Goal: Communication & Community: Participate in discussion

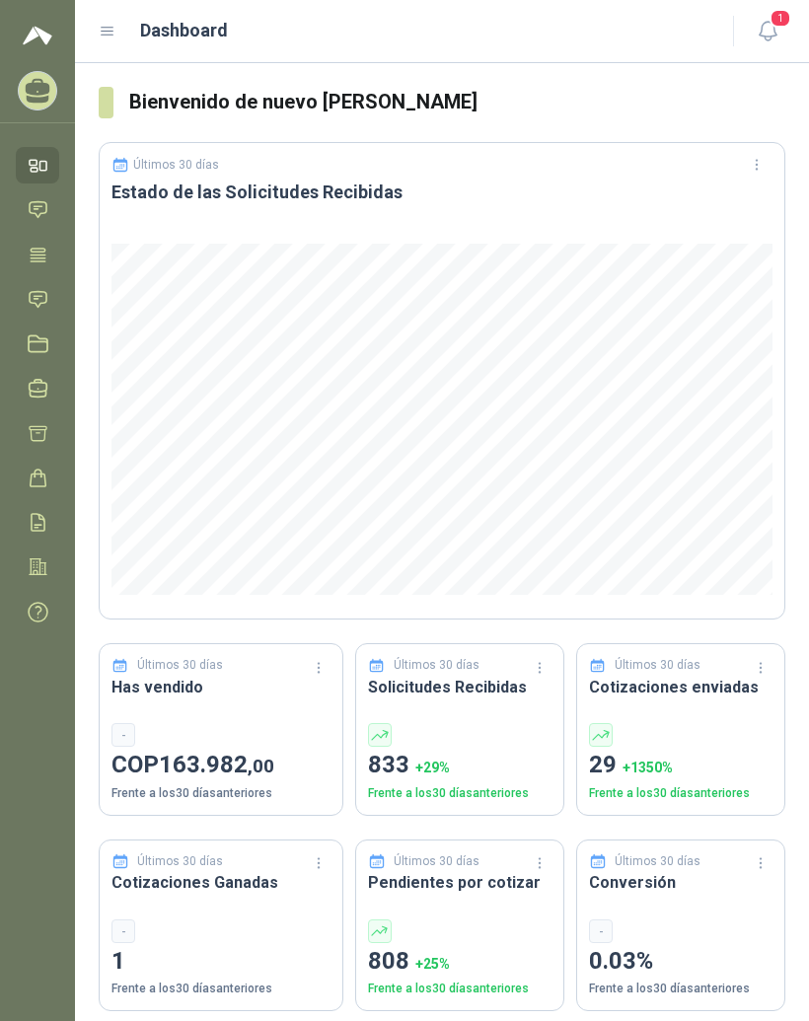
click at [100, 39] on icon at bounding box center [108, 32] width 18 height 18
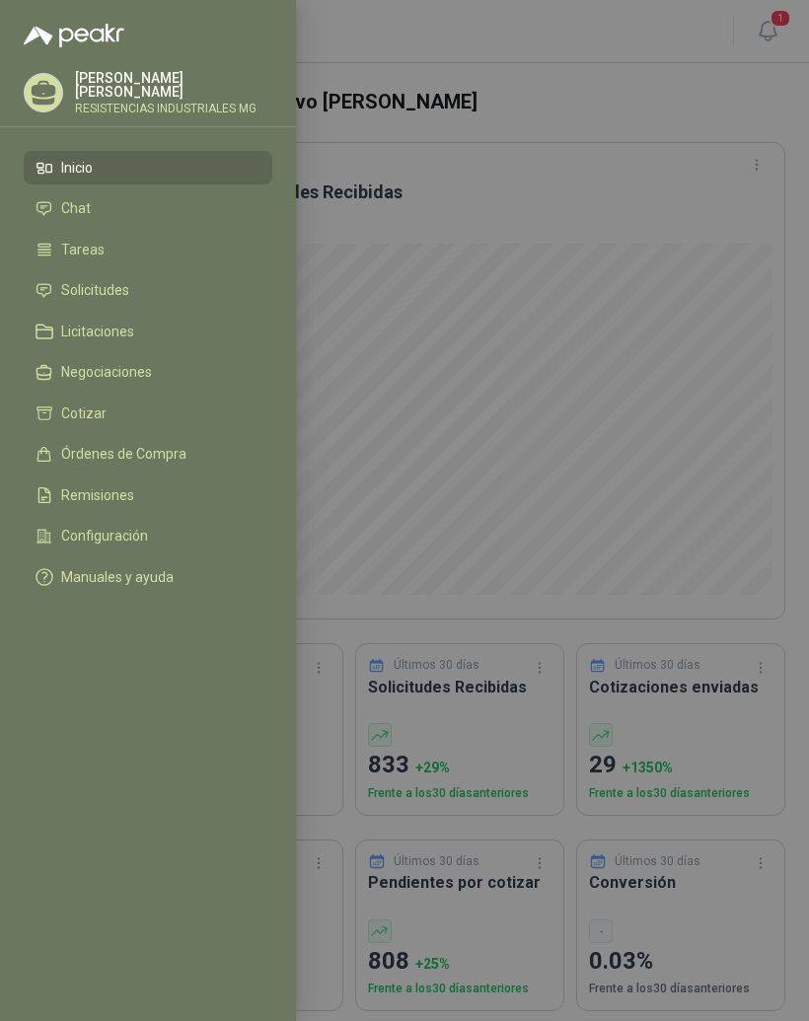
click at [168, 292] on li "Solicitudes" at bounding box center [147, 291] width 225 height 18
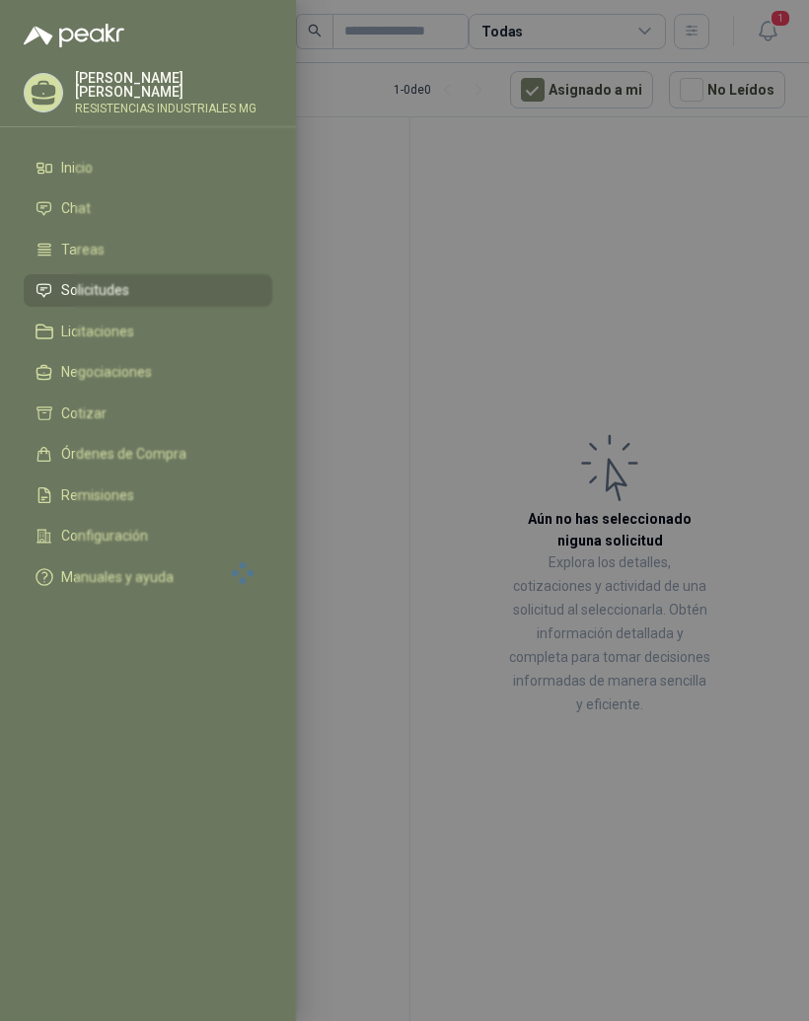
click at [702, 264] on div at bounding box center [404, 510] width 809 height 1021
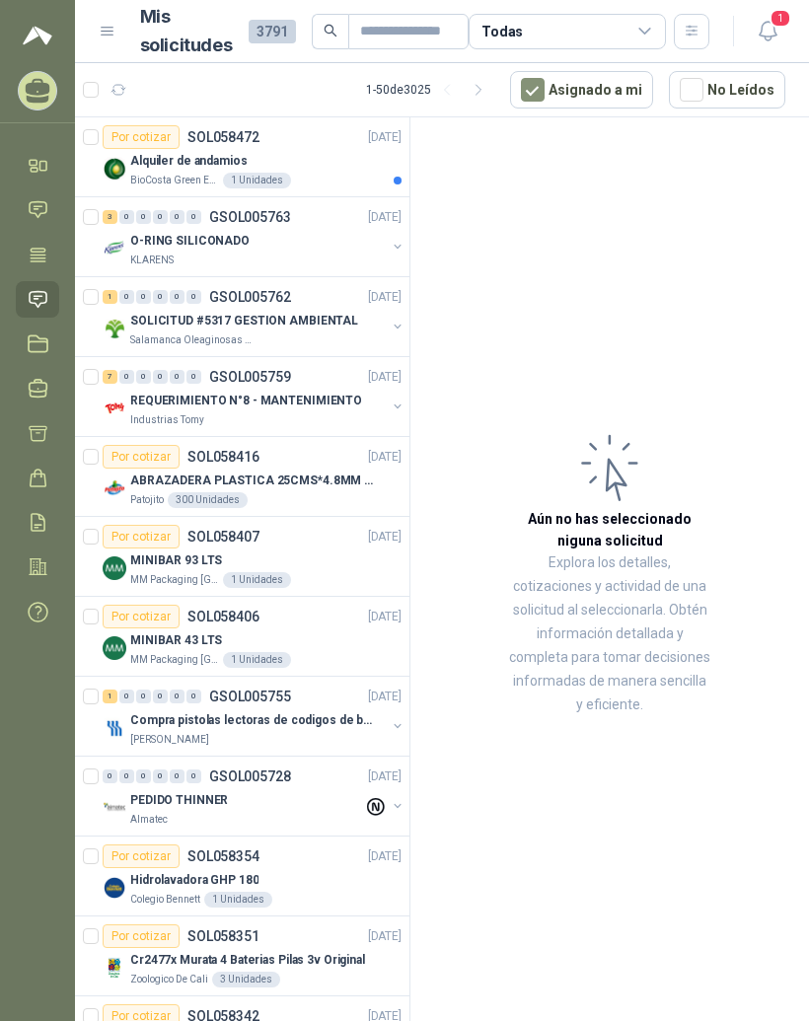
click at [326, 144] on div "Por cotizar SOL058472 [DATE]" at bounding box center [252, 137] width 299 height 24
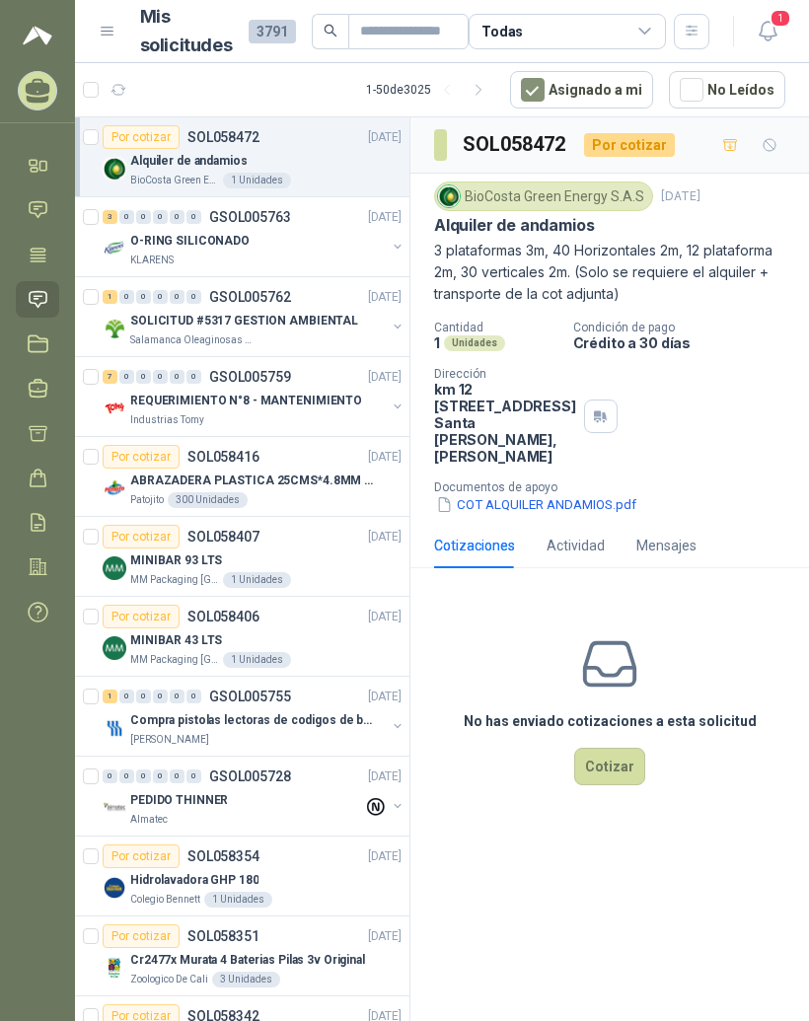
click at [324, 245] on div "O-RING SILICONADO" at bounding box center [257, 241] width 255 height 24
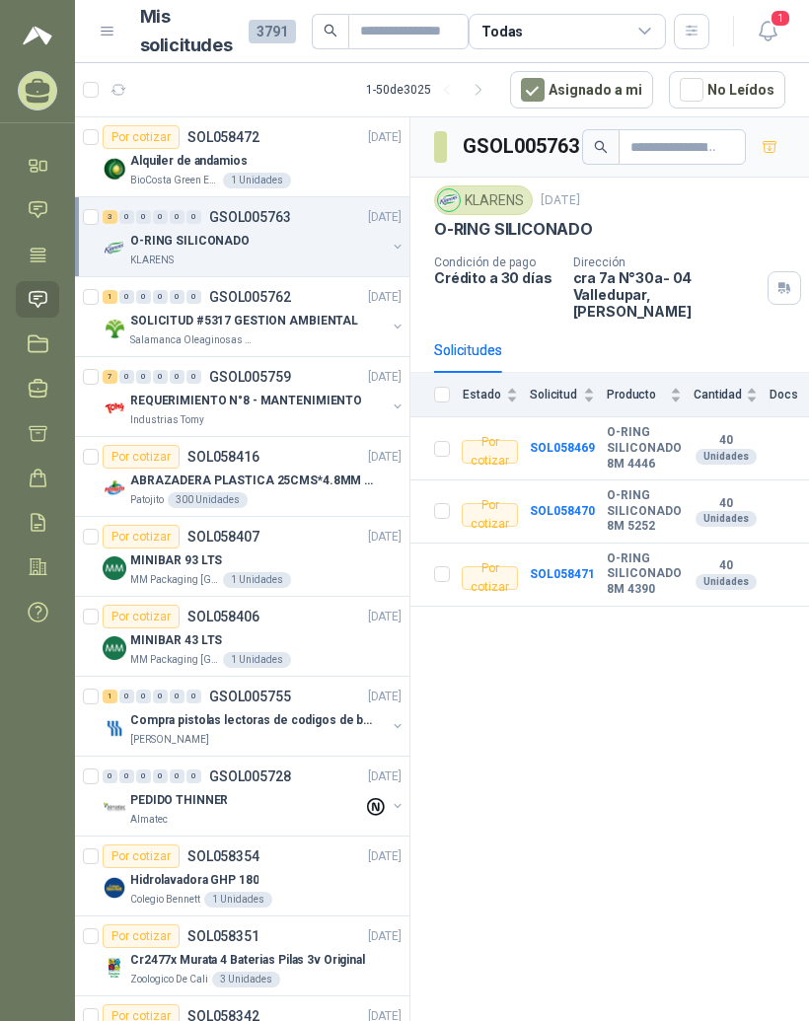
click at [771, 27] on span "1" at bounding box center [780, 18] width 22 height 19
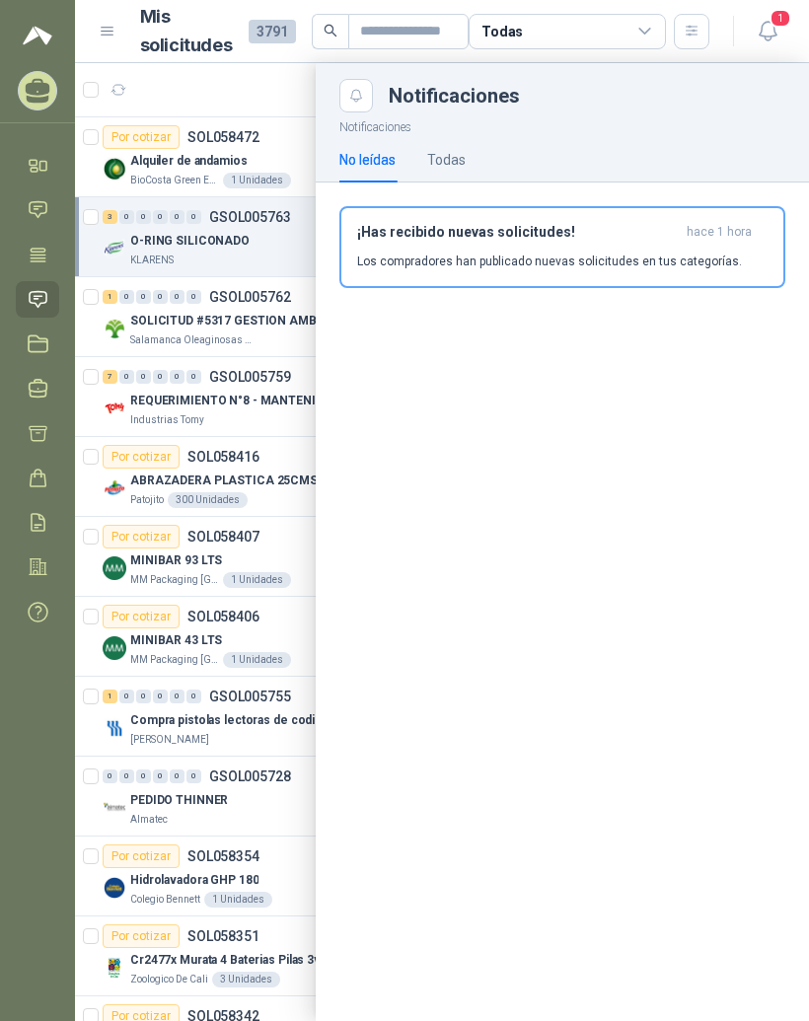
click at [35, 311] on link "Solicitudes" at bounding box center [37, 299] width 43 height 36
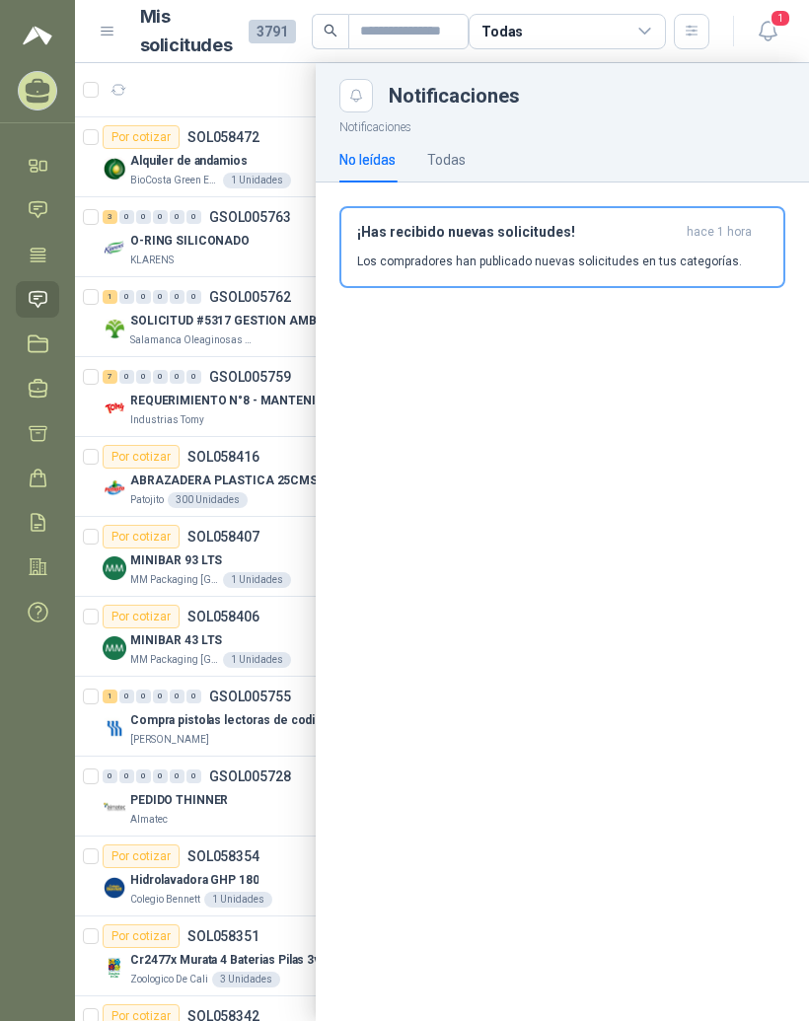
click at [772, 33] on icon "button" at bounding box center [767, 31] width 25 height 25
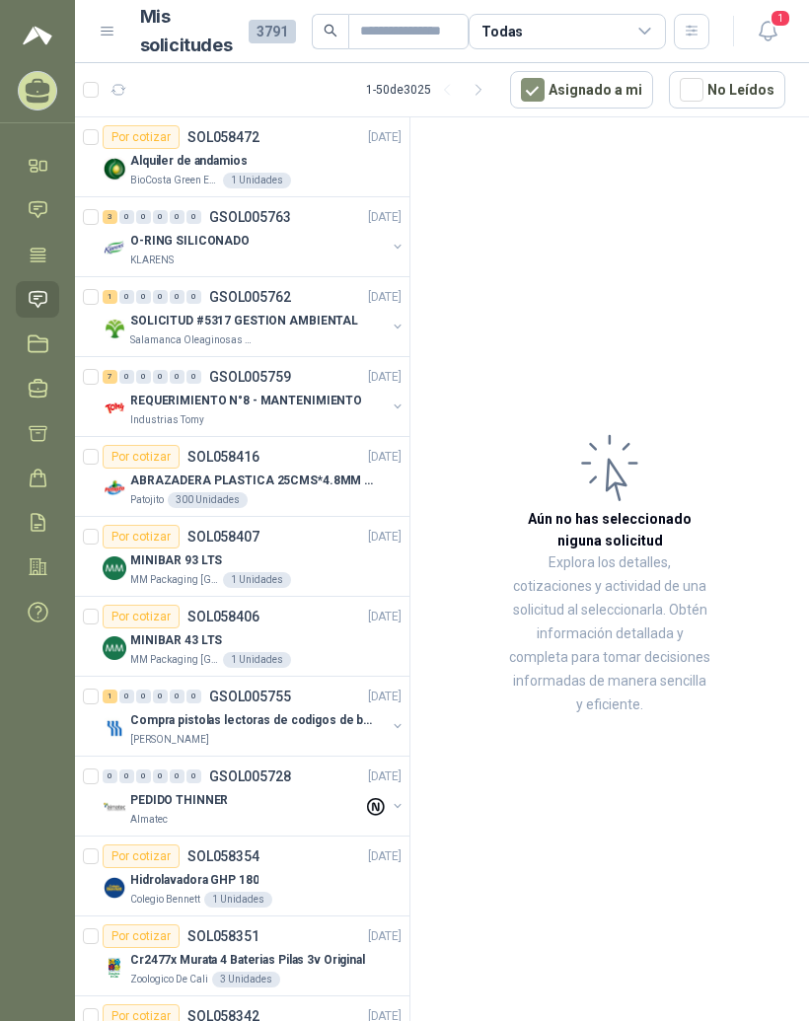
click at [740, 358] on article "Aún no has seleccionado niguna solicitud Explora los detalles, cotizaciones y a…" at bounding box center [609, 572] width 398 height 910
click at [298, 80] on article "1 - 50 de 3025 Asignado a mi No Leídos" at bounding box center [442, 89] width 734 height 53
click at [292, 106] on article "1 - 50 de 3025 Asignado a mi No Leídos" at bounding box center [442, 89] width 734 height 53
click at [267, 254] on div "KLARENS" at bounding box center [257, 260] width 255 height 16
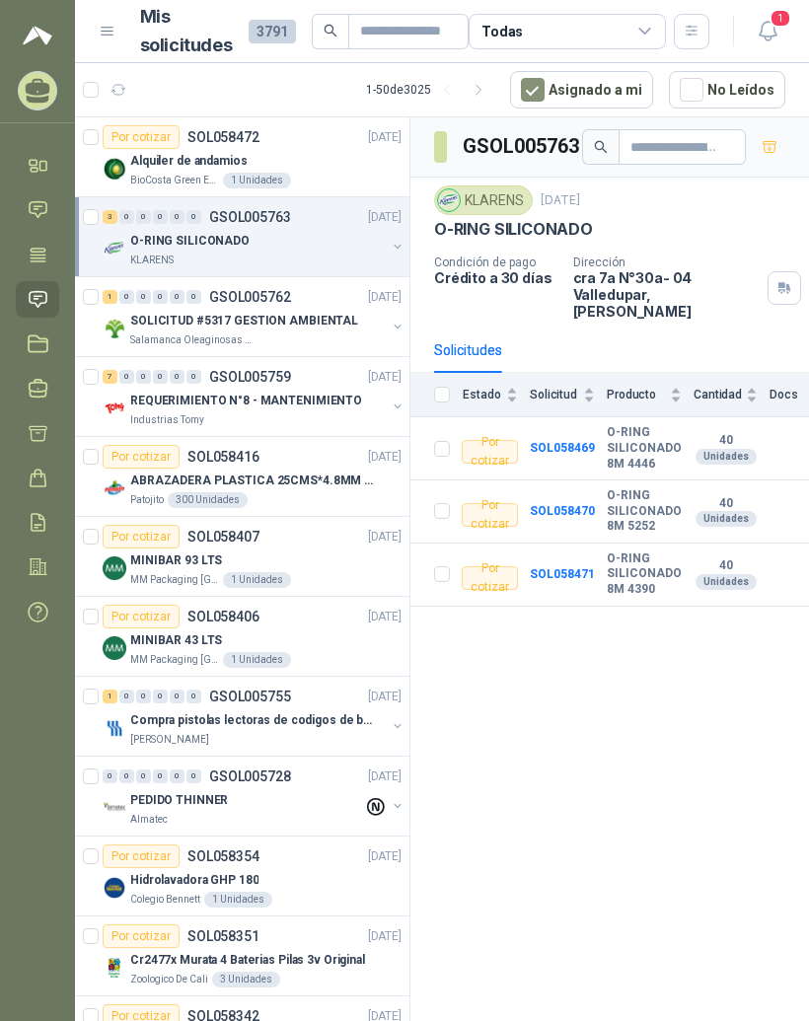
click at [49, 221] on link "Chat" at bounding box center [37, 209] width 43 height 36
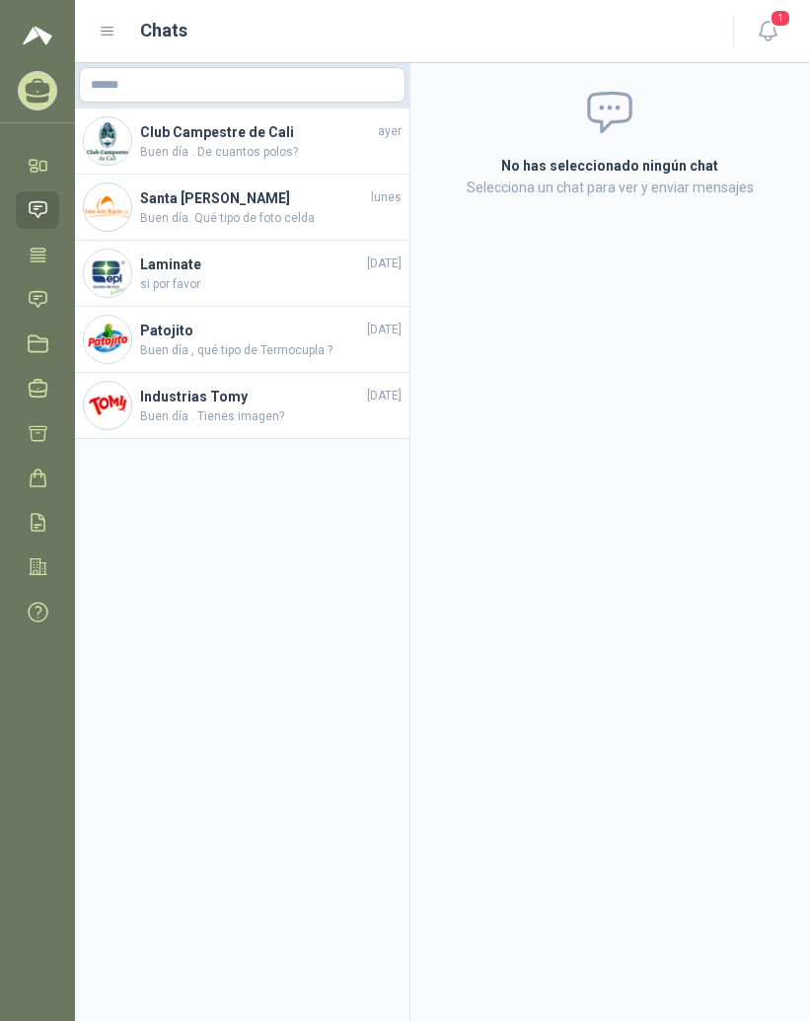
click at [200, 140] on h4 "Club Campestre de Cali" at bounding box center [257, 132] width 234 height 22
